Goal: Entertainment & Leisure: Consume media (video, audio)

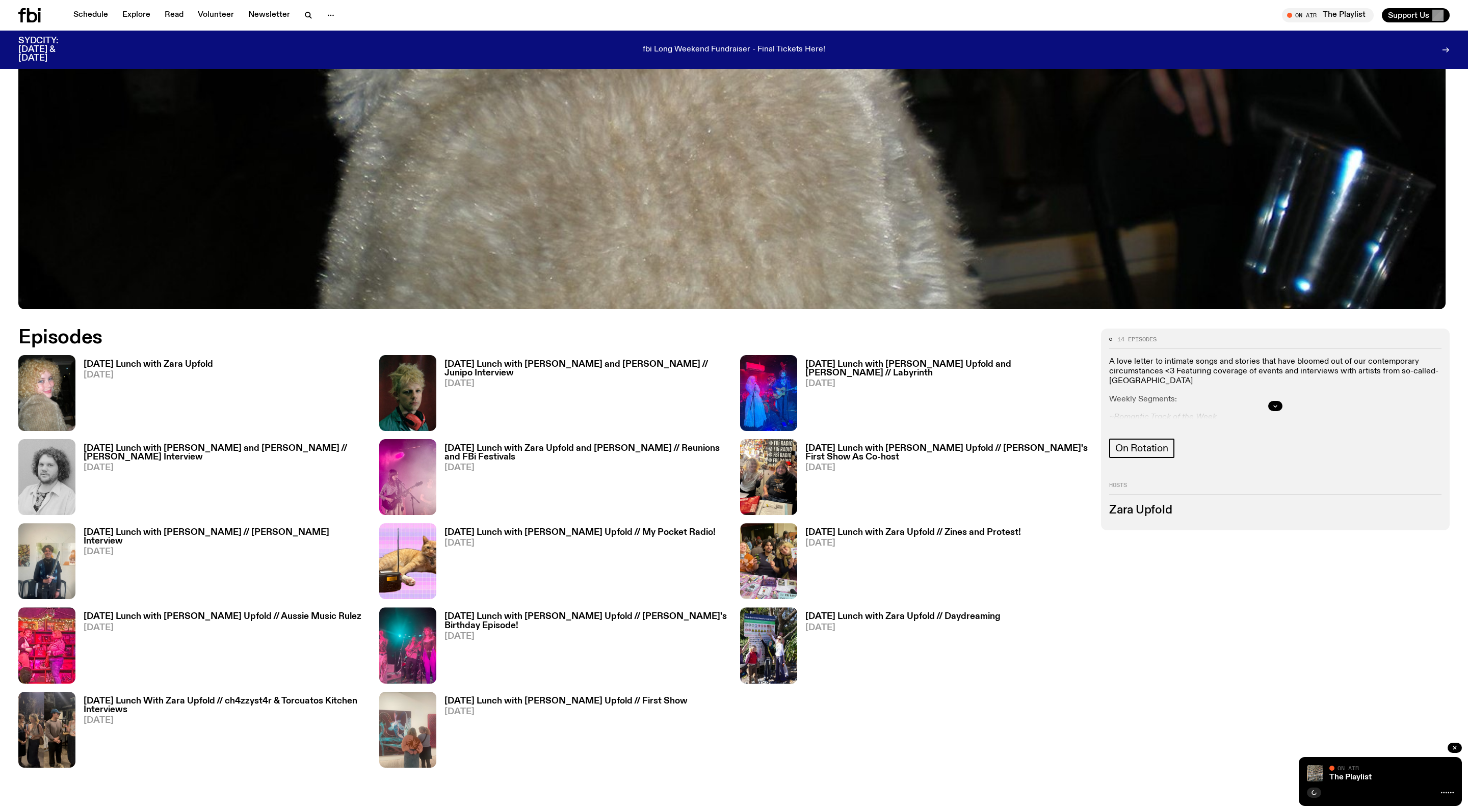
scroll to position [284, 0]
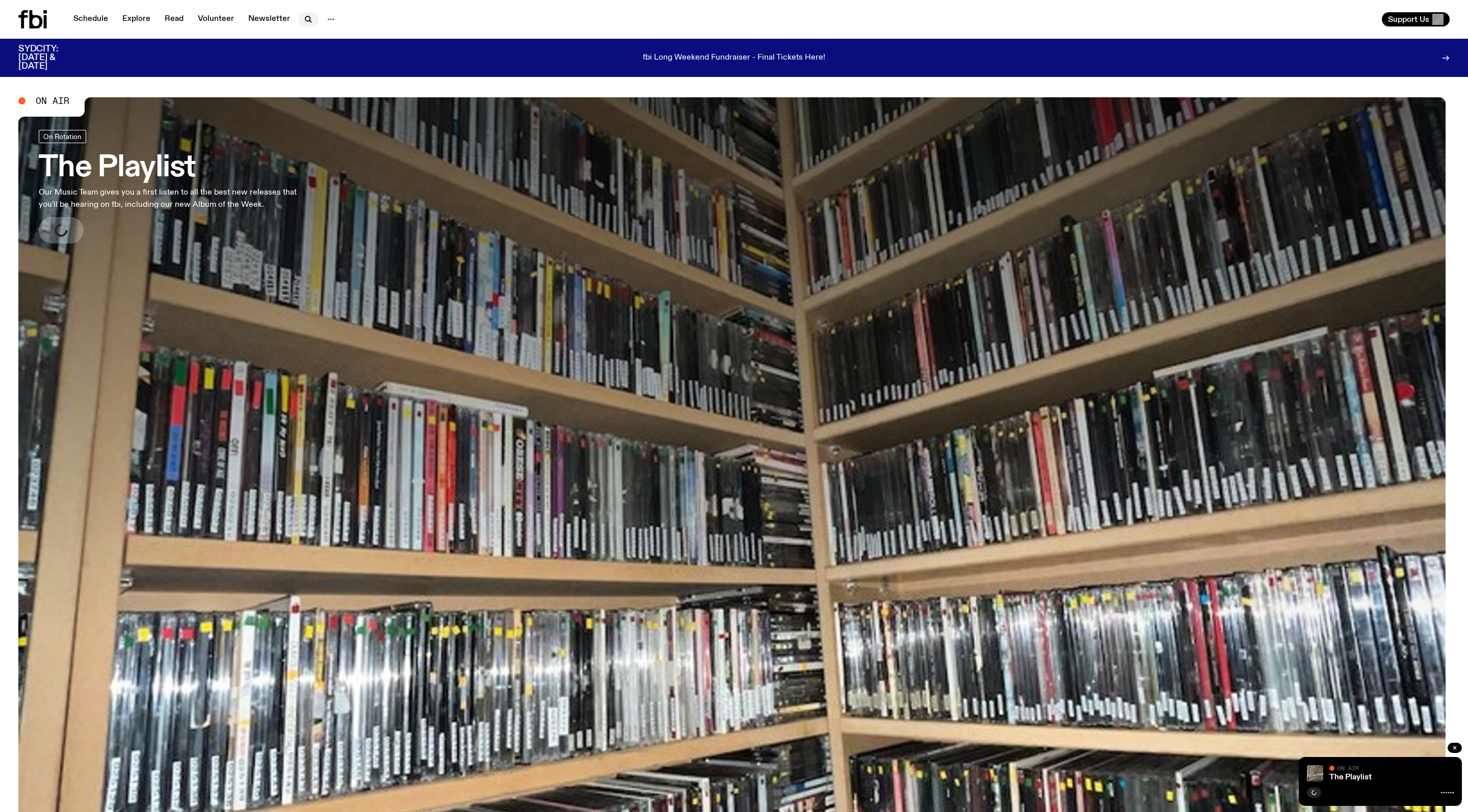
click at [315, 14] on icon "button" at bounding box center [308, 19] width 12 height 12
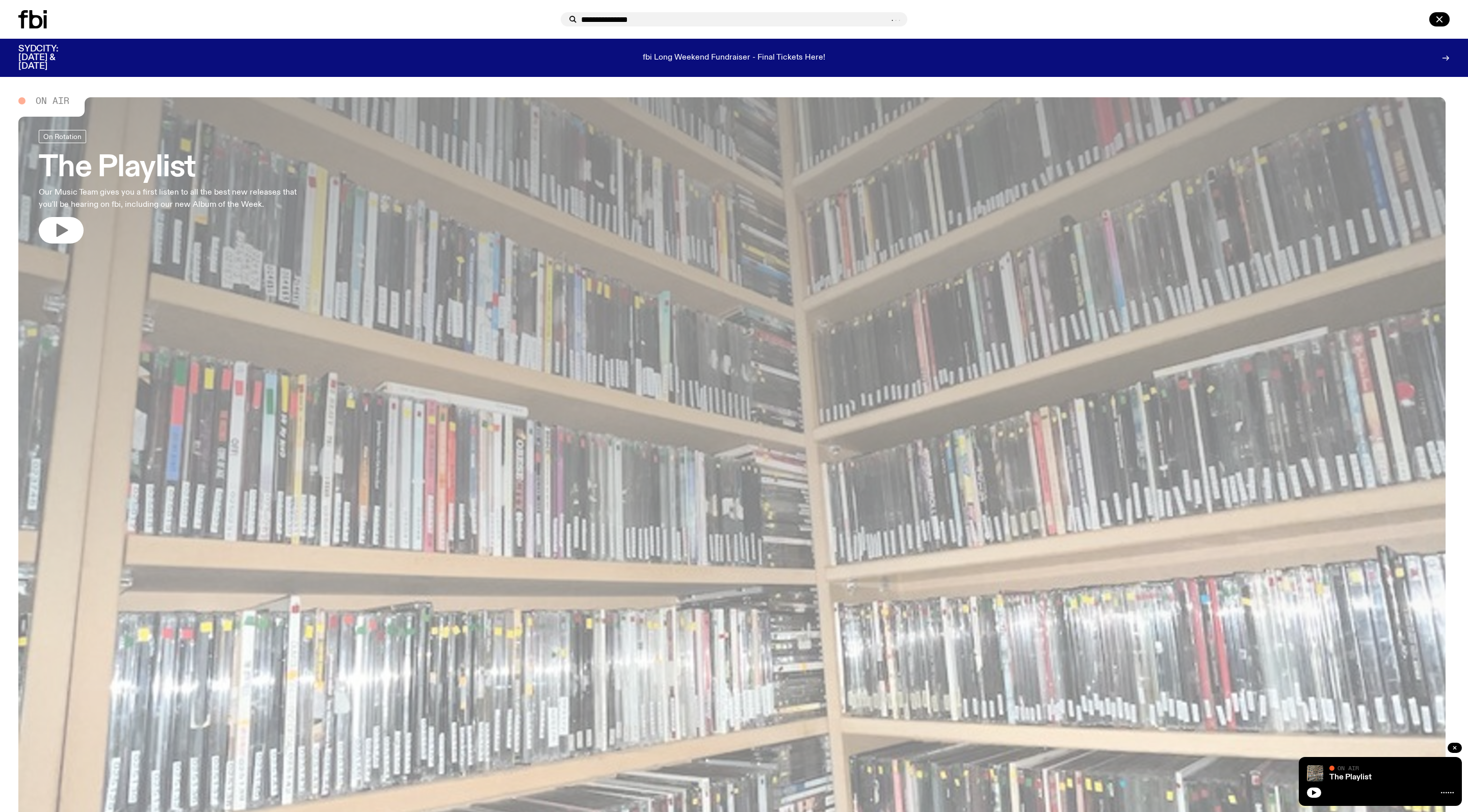
type input "**********"
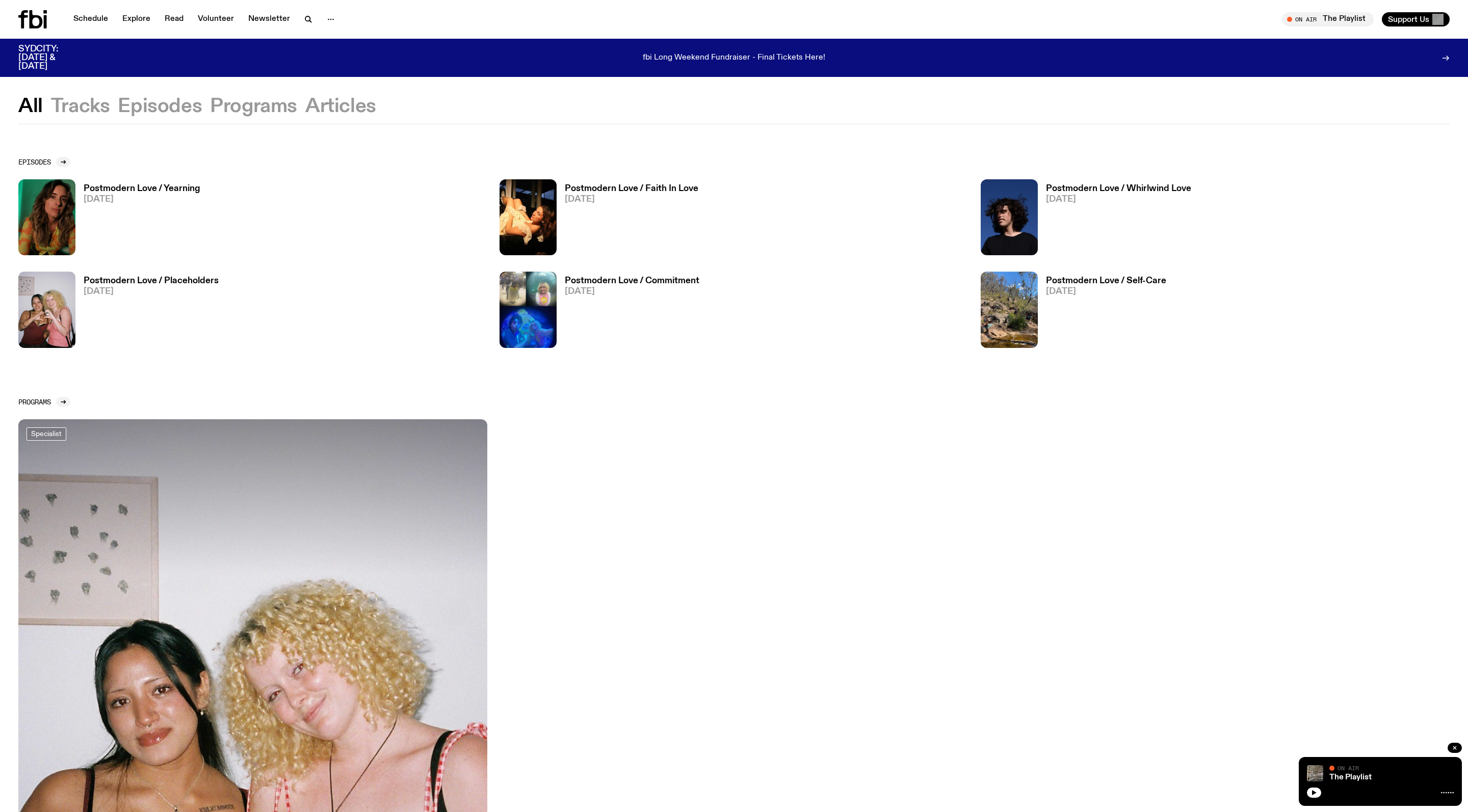
click at [172, 193] on h3 "Postmodern Love / Yearning" at bounding box center [141, 189] width 117 height 9
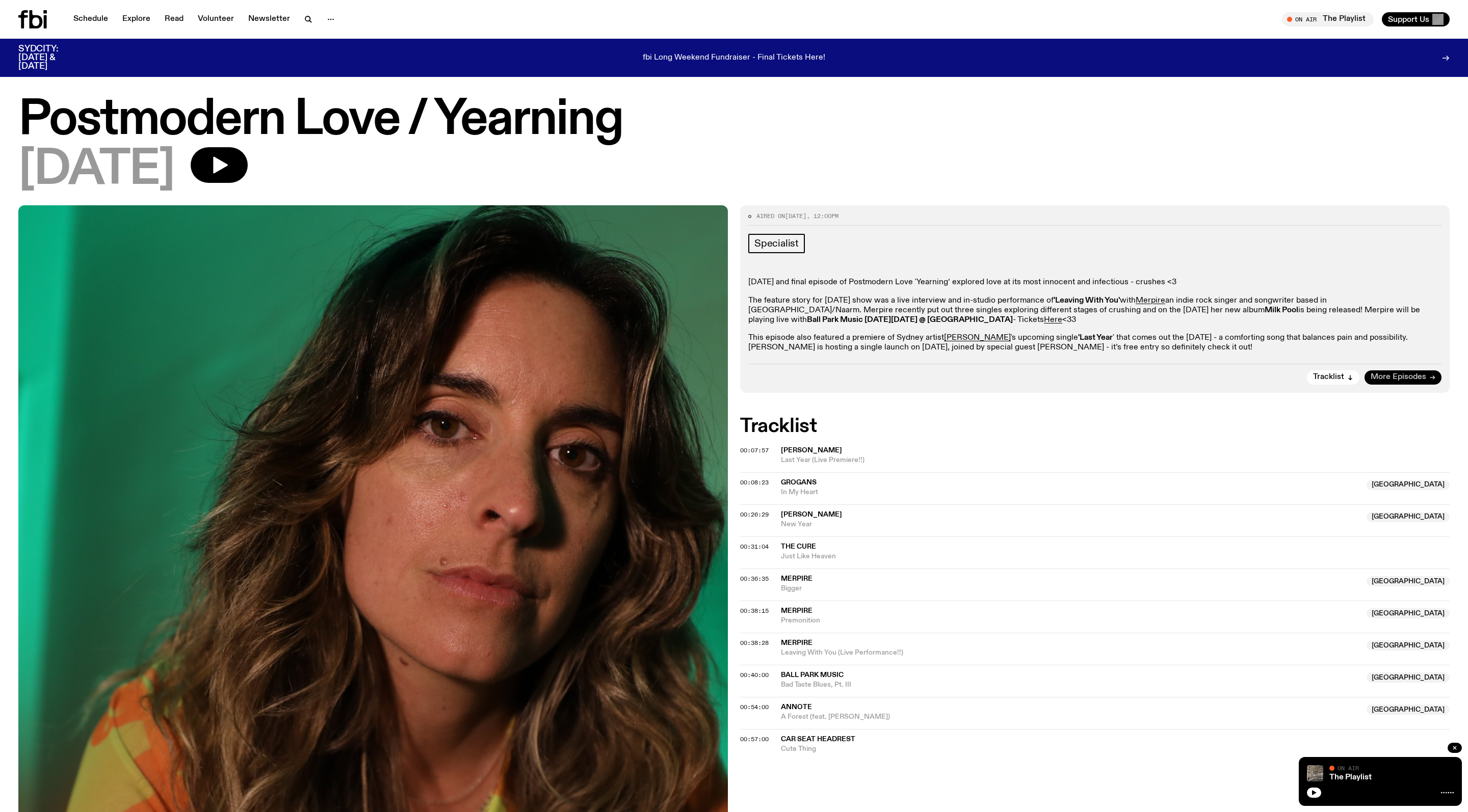
click at [1421, 381] on span "More Episodes" at bounding box center [1399, 378] width 55 height 8
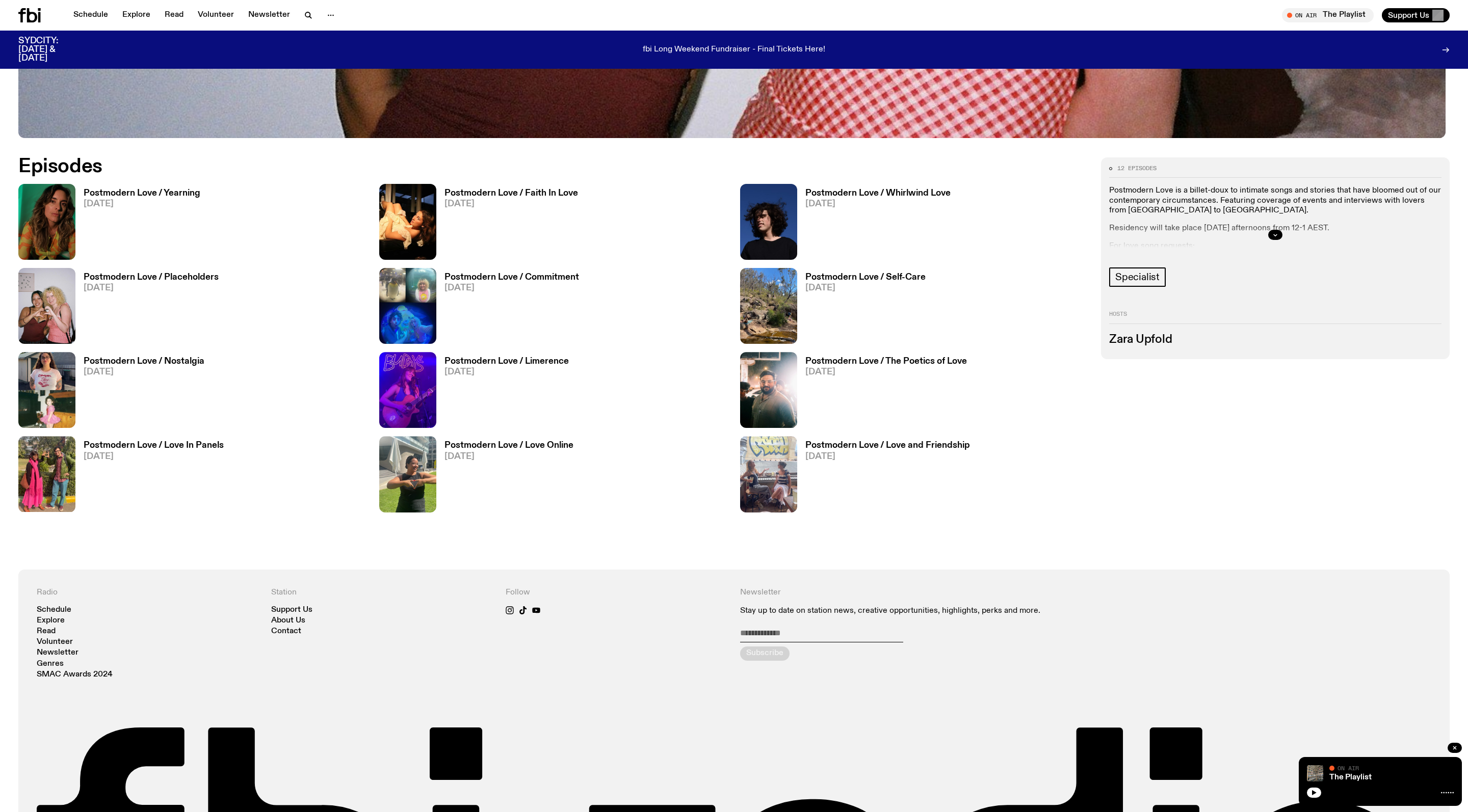
scroll to position [813, 0]
